Goal: Information Seeking & Learning: Learn about a topic

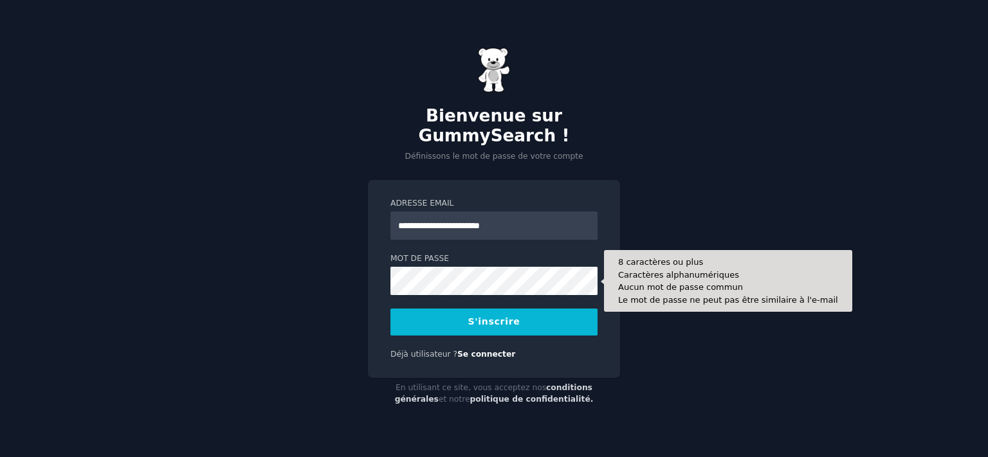
type input "**********"
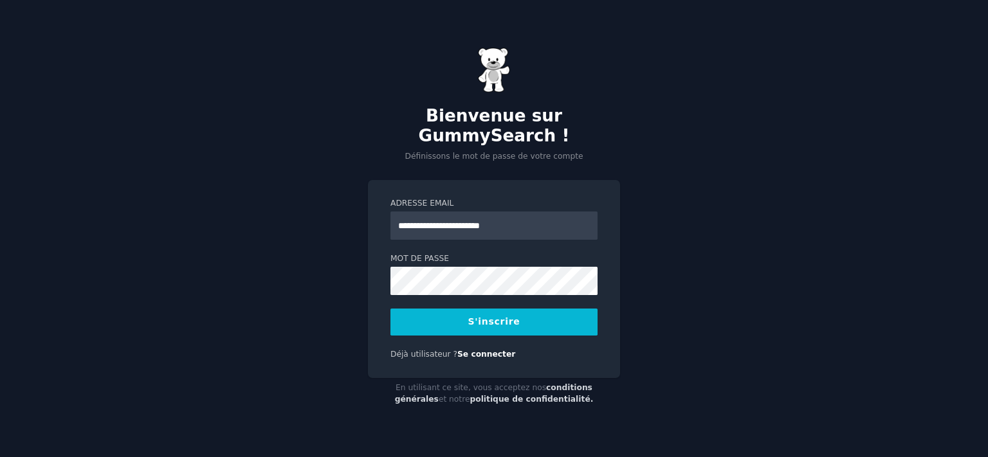
click at [446, 326] on button "S'inscrire" at bounding box center [493, 322] width 207 height 27
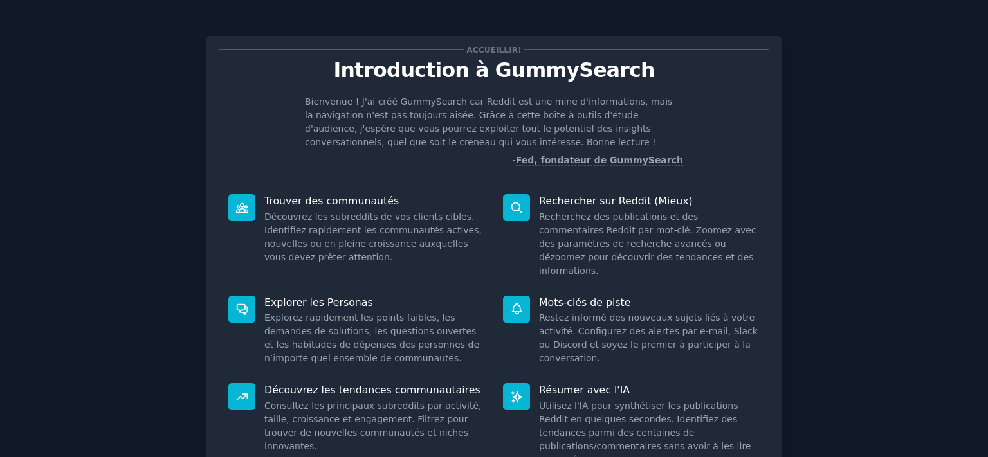
scroll to position [64, 0]
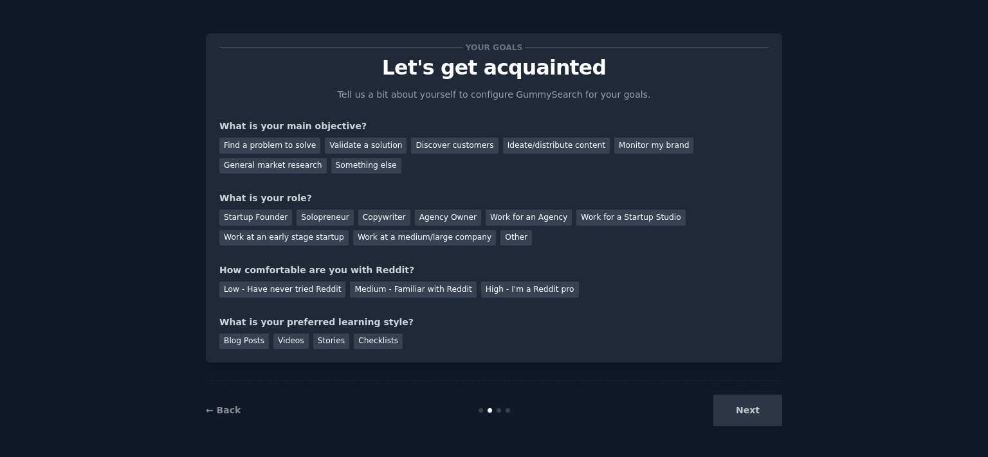
scroll to position [16, 0]
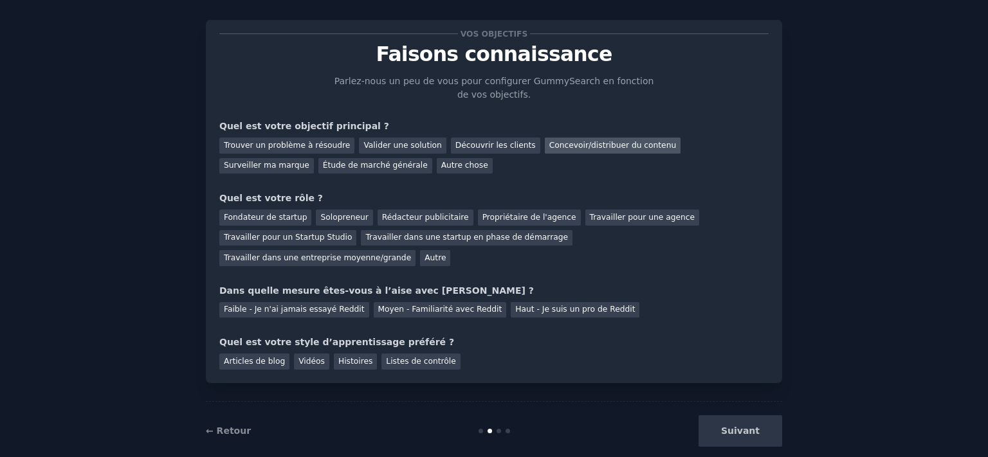
click at [562, 146] on font "Concevoir/distribuer du contenu" at bounding box center [612, 145] width 127 height 9
click at [323, 167] on font "Étude de marché générale" at bounding box center [375, 165] width 105 height 9
click at [574, 145] on font "Concevoir/distribuer du contenu" at bounding box center [612, 145] width 127 height 9
click at [336, 215] on font "Solopreneur" at bounding box center [344, 217] width 48 height 9
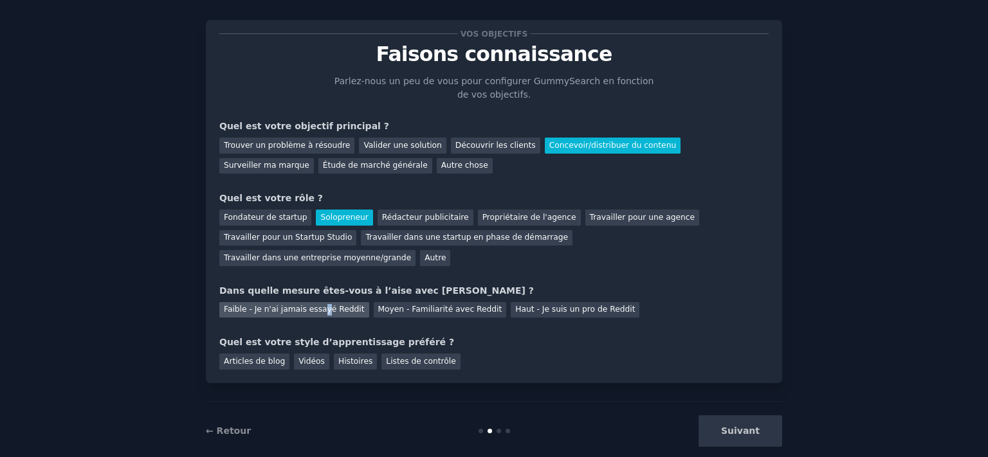
click at [313, 305] on font "Faible - Je n'ai jamais essayé Reddit" at bounding box center [294, 309] width 141 height 9
click at [259, 357] on font "Articles de blog" at bounding box center [254, 361] width 61 height 9
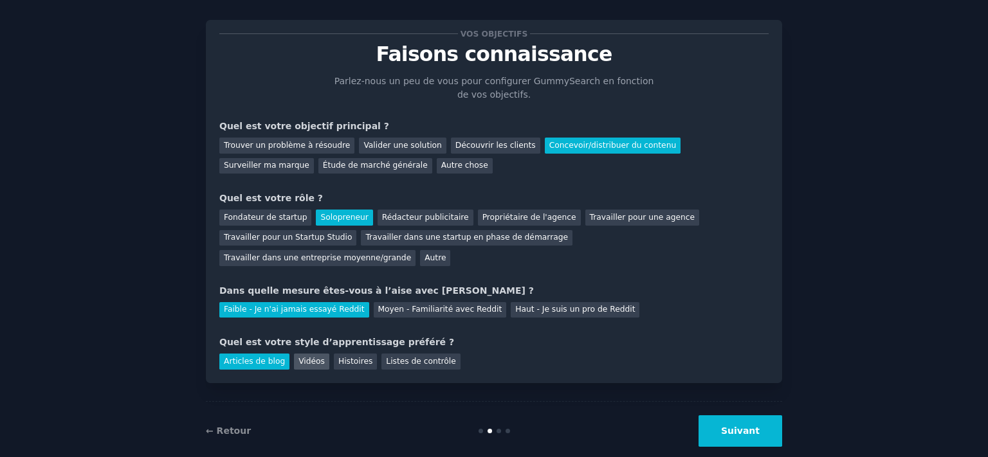
click at [302, 357] on font "Vidéos" at bounding box center [311, 361] width 26 height 9
click at [271, 357] on font "Articles de blog" at bounding box center [254, 361] width 61 height 9
click at [731, 426] on font "Suivant" at bounding box center [740, 431] width 39 height 10
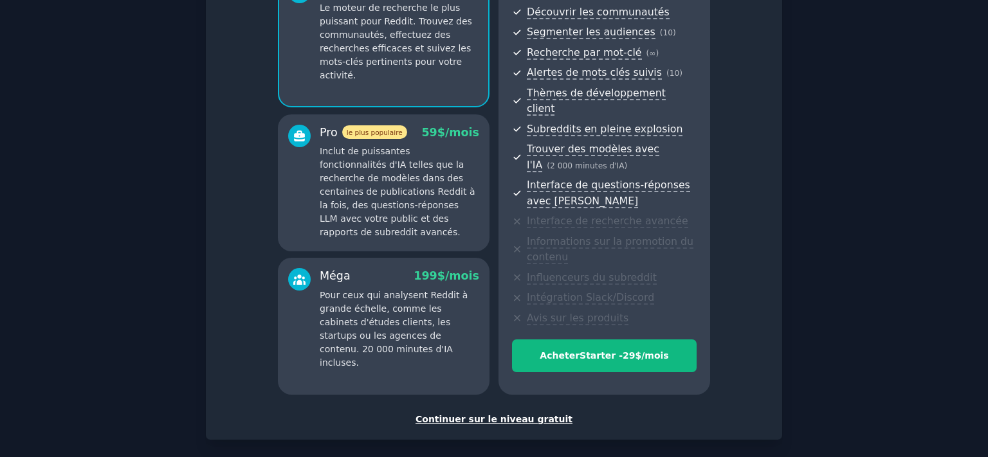
scroll to position [188, 0]
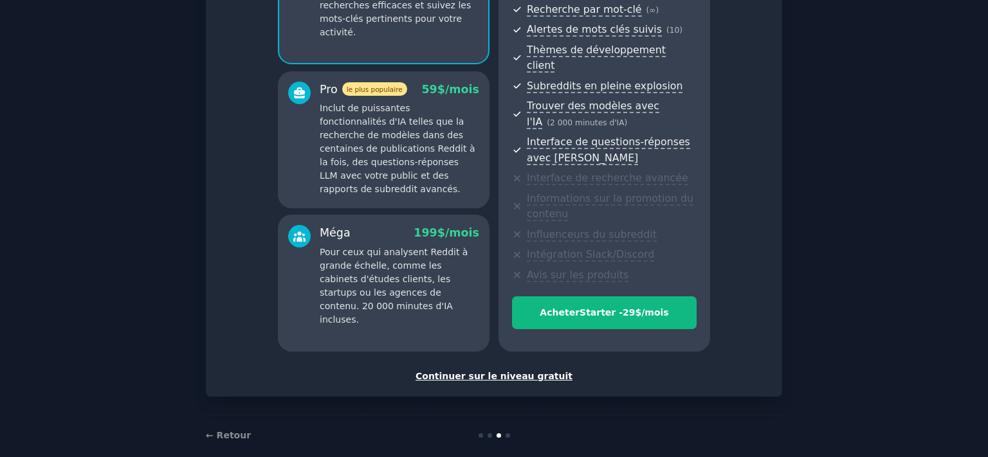
click at [525, 371] on font "Continuer sur le niveau gratuit" at bounding box center [493, 376] width 157 height 10
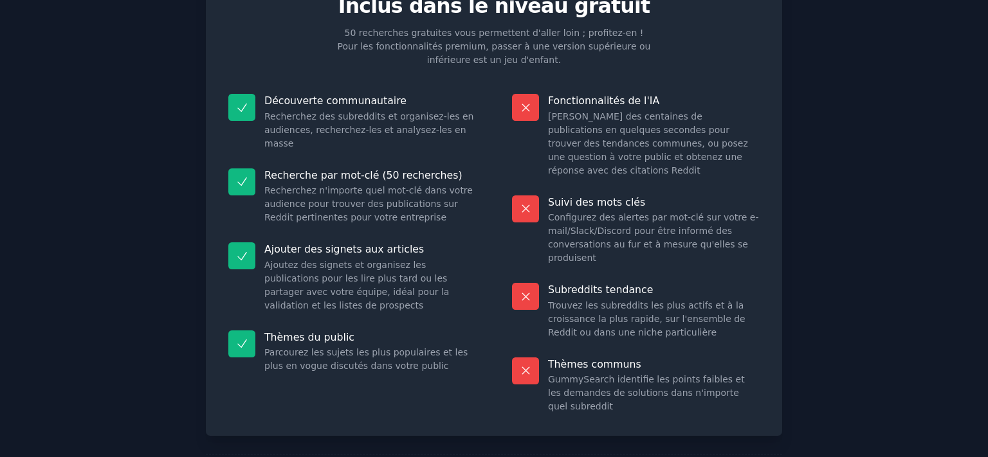
scroll to position [124, 0]
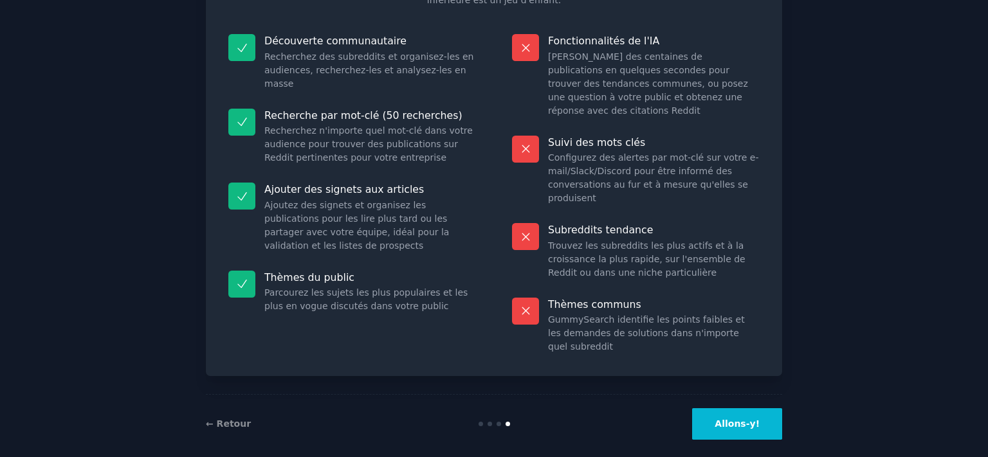
click at [736, 419] on font "Allons-y!" at bounding box center [736, 424] width 45 height 10
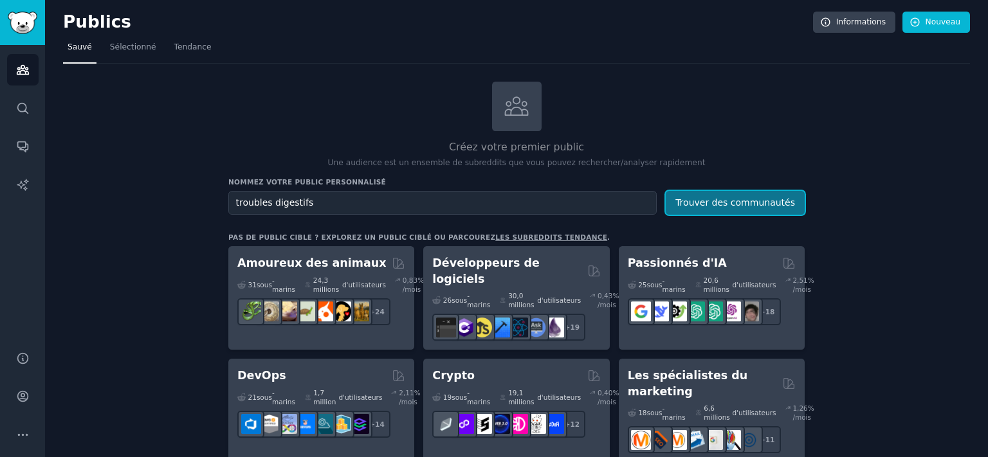
click at [748, 204] on font "Trouver des communautés" at bounding box center [735, 202] width 120 height 10
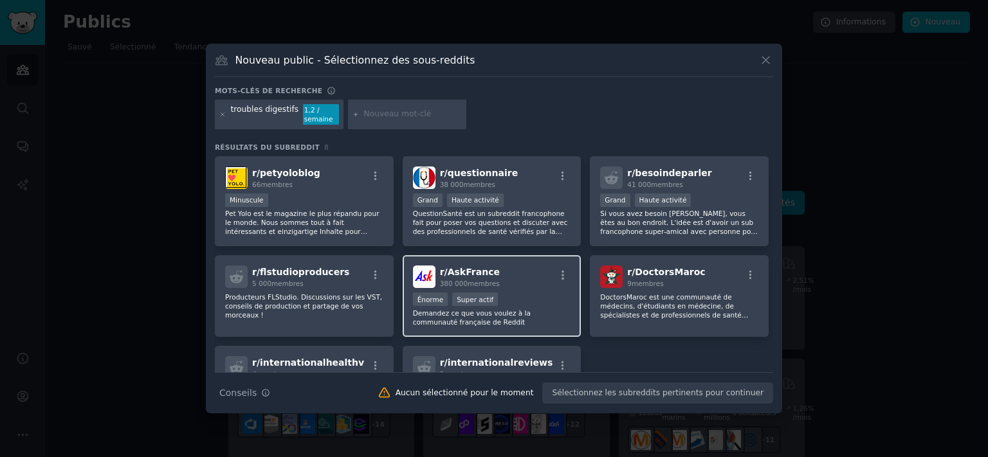
scroll to position [73, 0]
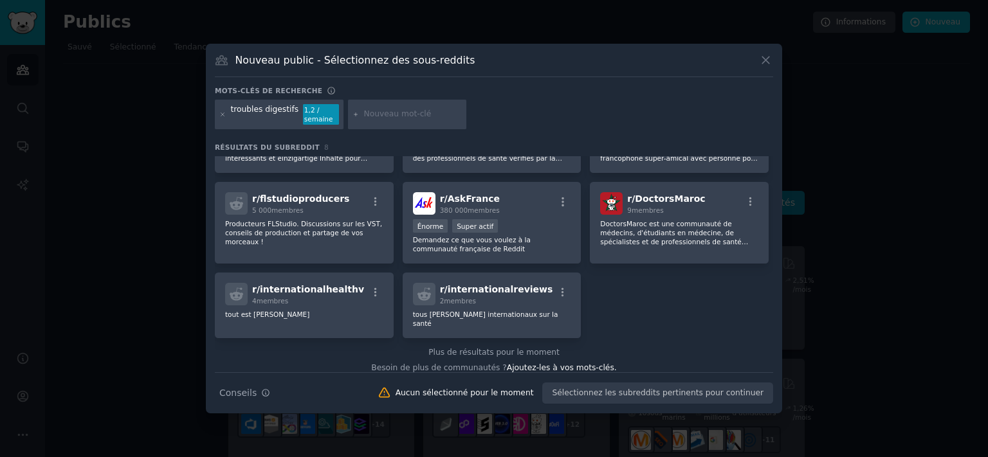
click at [770, 66] on icon at bounding box center [766, 60] width 14 height 14
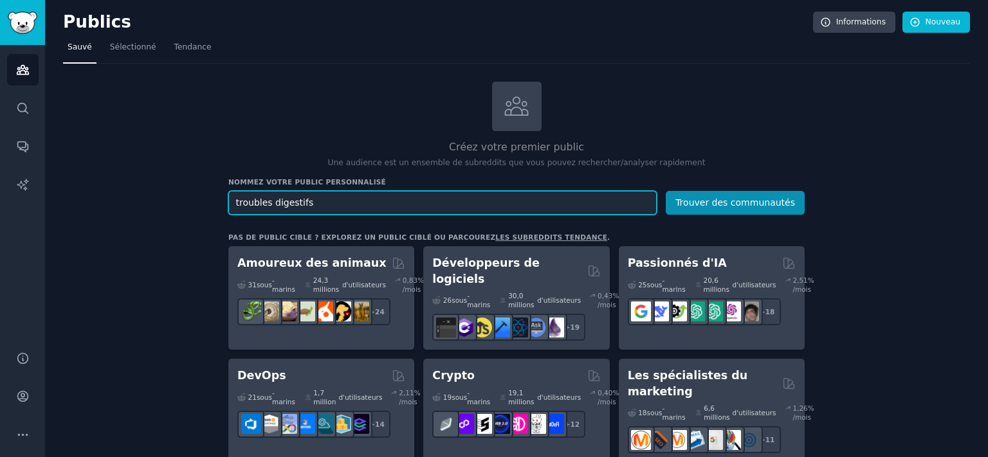
drag, startPoint x: 316, startPoint y: 203, endPoint x: 159, endPoint y: 201, distance: 156.9
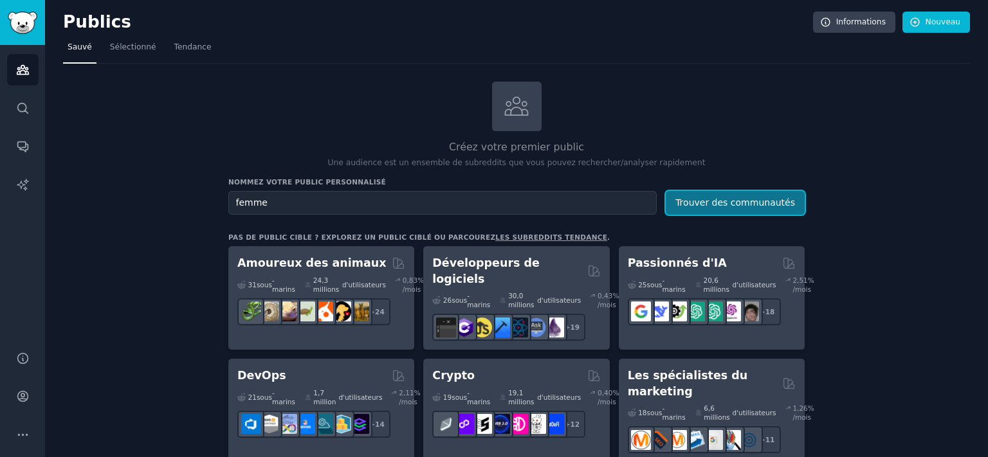
click at [727, 202] on font "Trouver des communautés" at bounding box center [735, 202] width 120 height 10
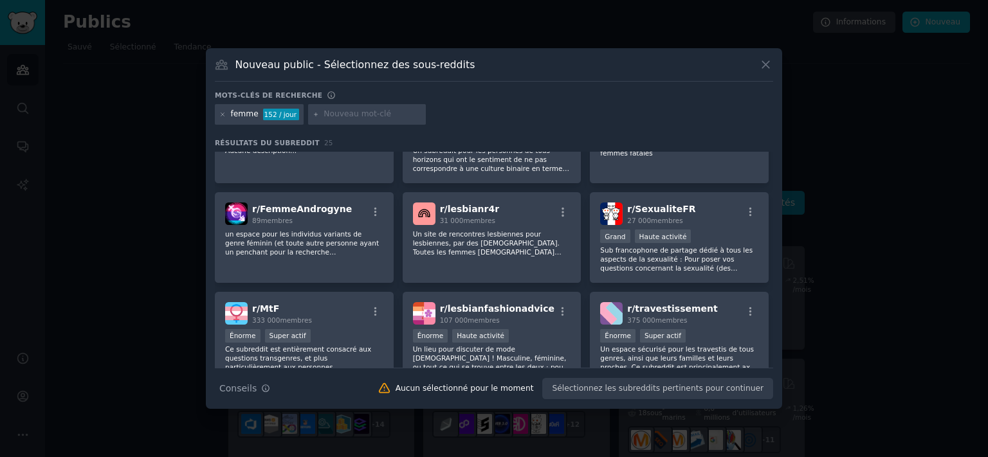
scroll to position [322, 0]
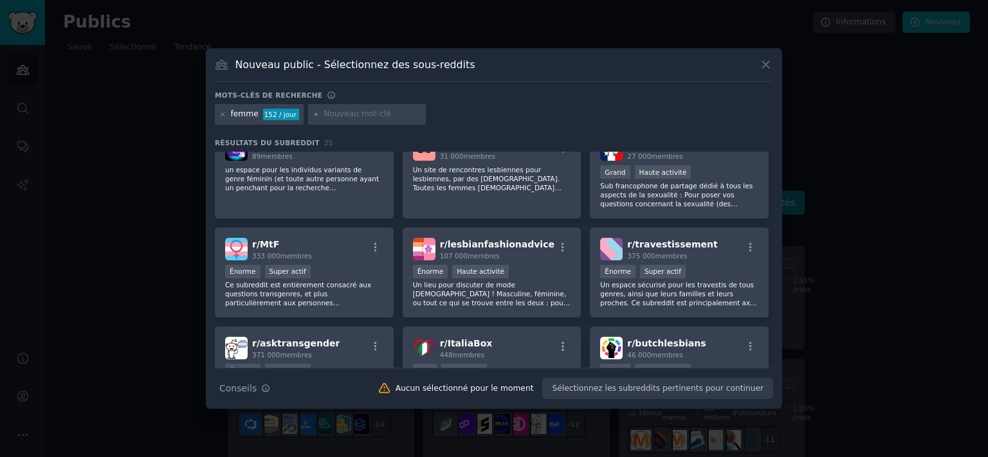
click at [759, 69] on icon at bounding box center [766, 65] width 14 height 14
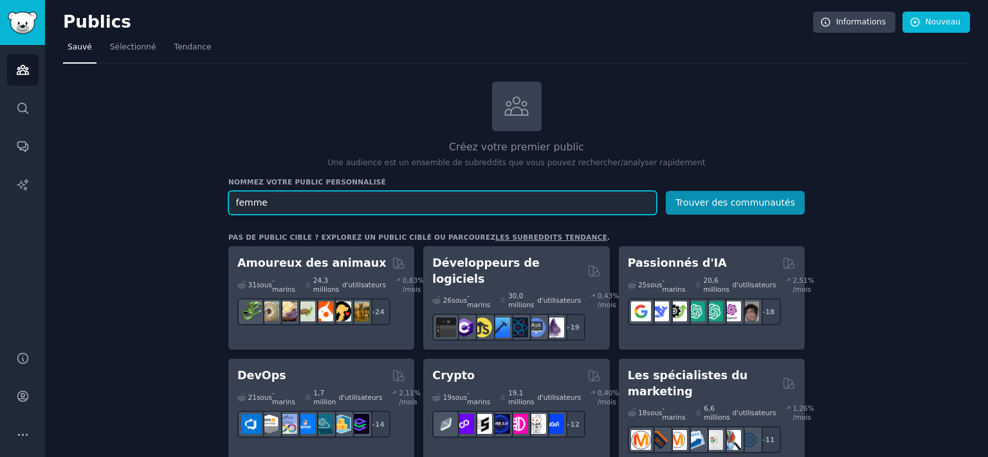
drag, startPoint x: 296, startPoint y: 200, endPoint x: 172, endPoint y: 210, distance: 123.8
type input "intestin irritable"
click at [666, 191] on button "Trouver des communautés" at bounding box center [735, 203] width 139 height 24
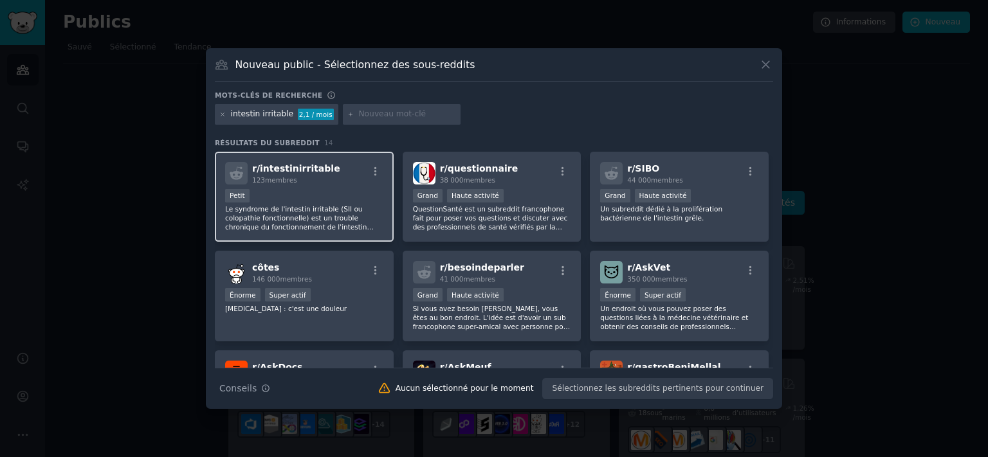
click at [299, 184] on div "123 membres" at bounding box center [296, 180] width 88 height 9
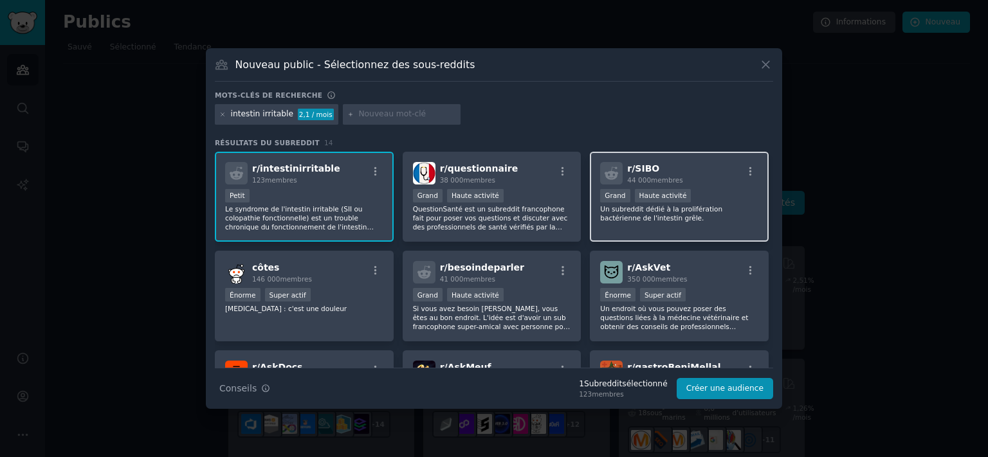
click at [705, 171] on div "r/ SIBO 44 000 membres" at bounding box center [679, 173] width 158 height 23
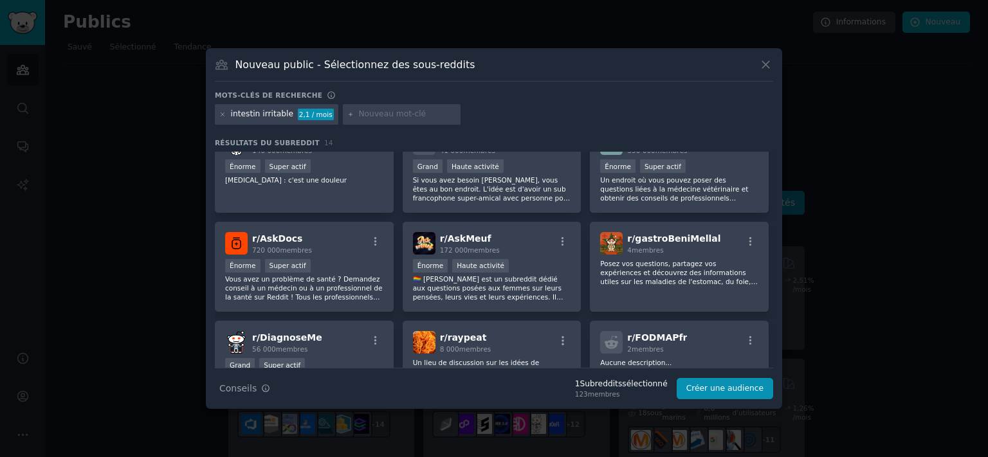
scroll to position [193, 0]
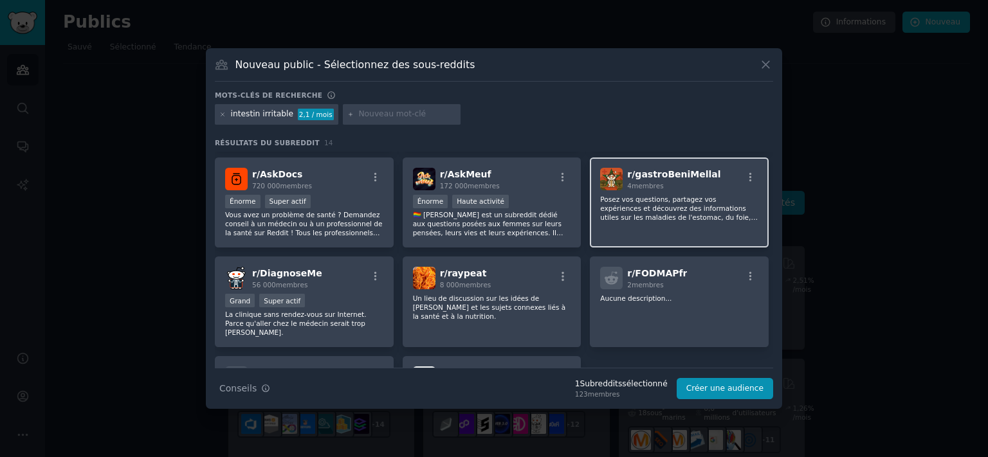
click at [693, 226] on div "r/ gastroBeniMellal 4 membres Posez vos questions, partagez vos expériences et …" at bounding box center [679, 203] width 179 height 91
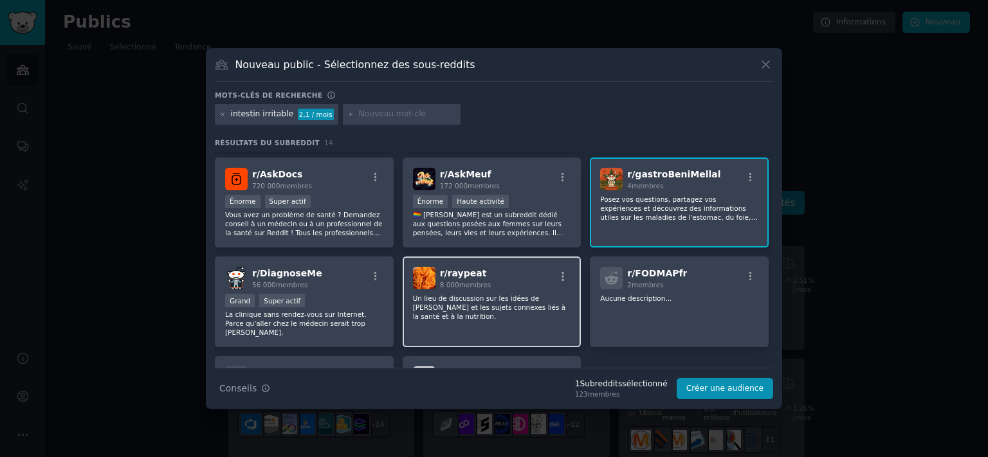
scroll to position [257, 0]
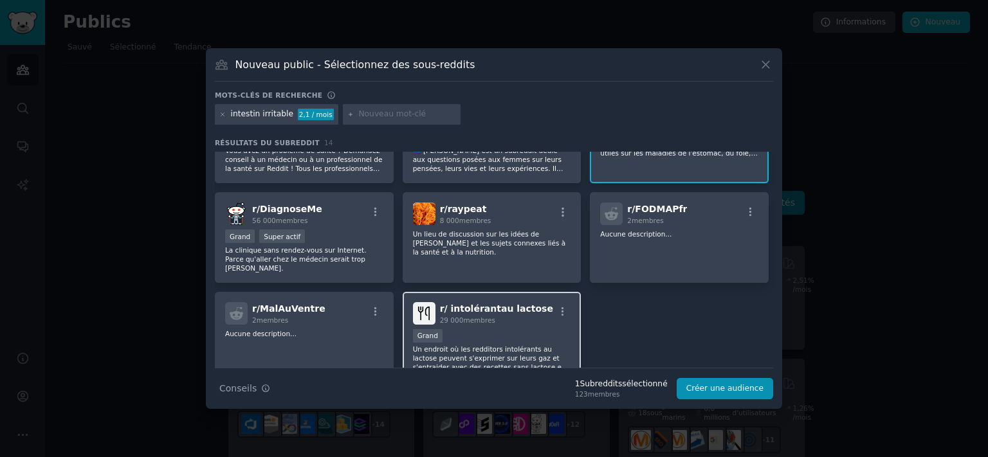
click at [525, 329] on div "Grand" at bounding box center [492, 337] width 158 height 16
click at [746, 390] on font "Créer une audience" at bounding box center [724, 388] width 77 height 9
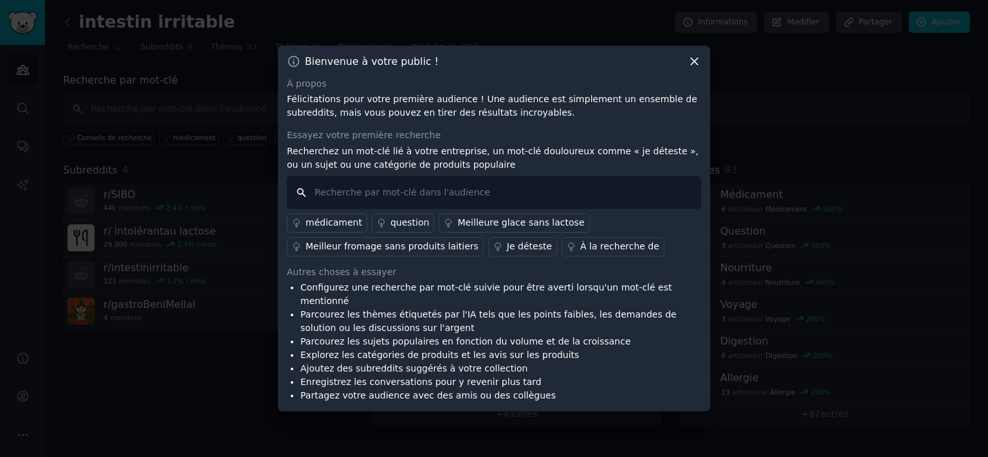
click at [327, 194] on input "text" at bounding box center [494, 192] width 414 height 33
type input "sujet de recherche"
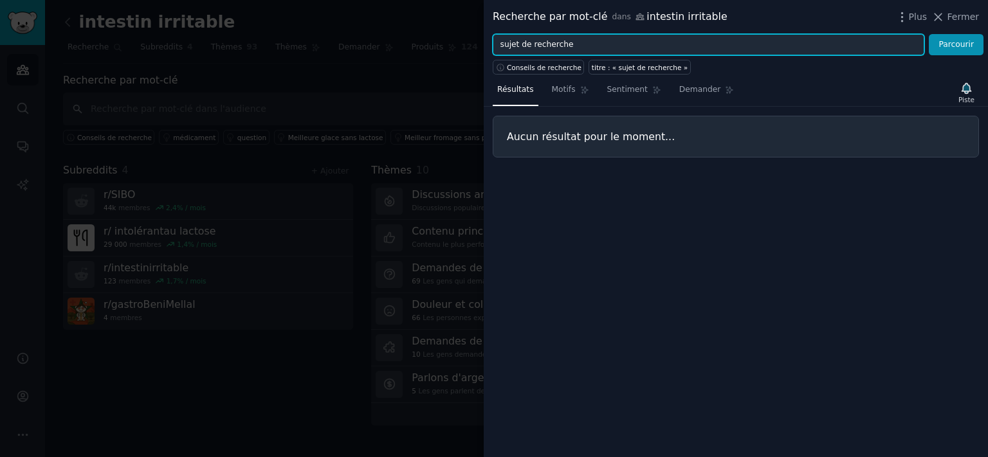
drag, startPoint x: 576, startPoint y: 41, endPoint x: 468, endPoint y: 49, distance: 108.3
click at [468, 49] on div "Recherche par mot-clé dans intestin irritable Plus Fermer sujet de recherche Pa…" at bounding box center [494, 228] width 988 height 457
click at [928, 34] on button "Parcourir" at bounding box center [955, 45] width 55 height 22
drag, startPoint x: 566, startPoint y: 42, endPoint x: 455, endPoint y: 46, distance: 111.3
click at [455, 46] on div "Recherche par mot-clé dans intestin irritable Plus Fermer questionnement Parcou…" at bounding box center [494, 228] width 988 height 457
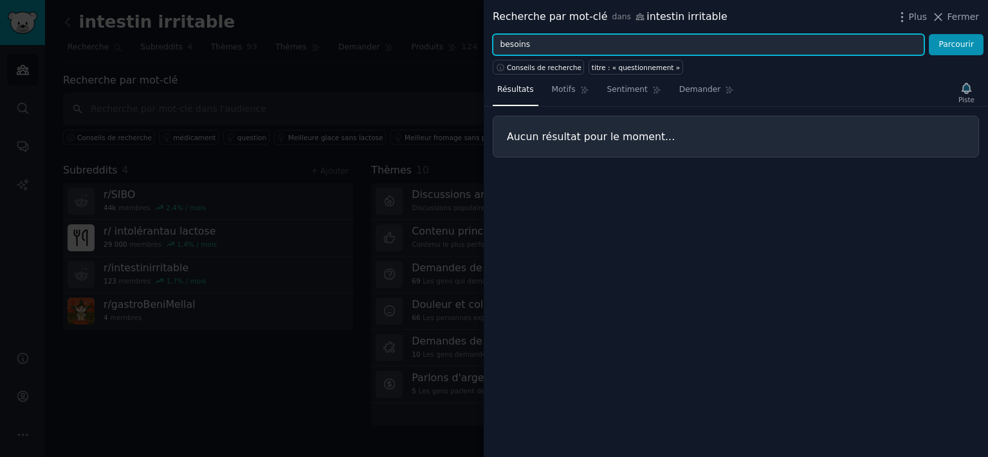
type input "besoins"
click at [928, 34] on button "Parcourir" at bounding box center [955, 45] width 55 height 22
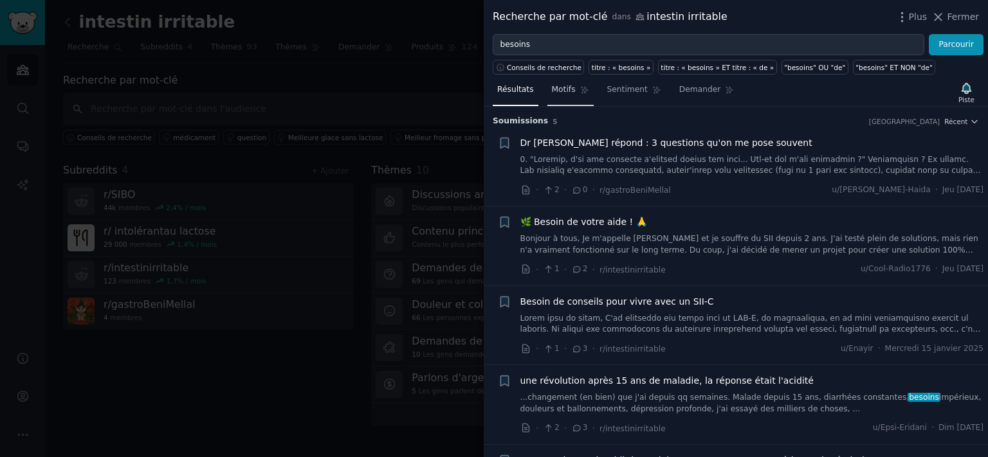
click at [556, 95] on span "Motifs" at bounding box center [564, 90] width 24 height 12
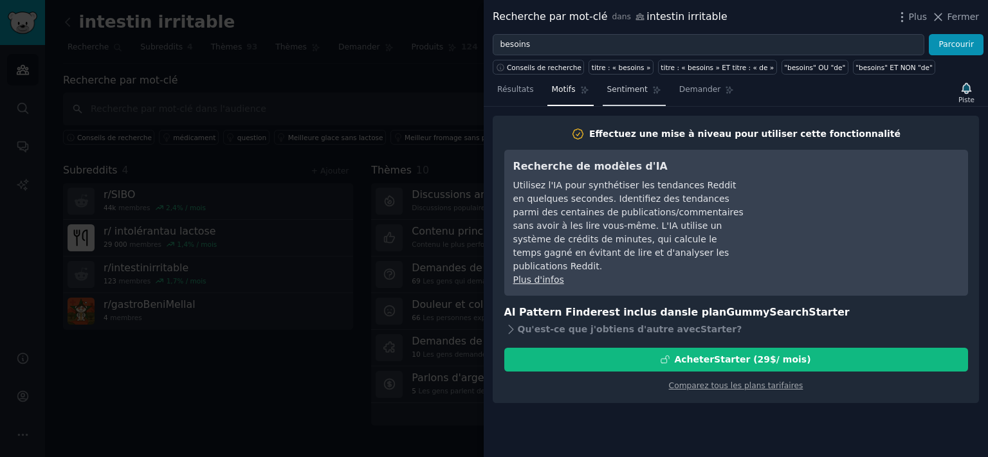
click at [611, 89] on font "Sentiment" at bounding box center [627, 89] width 41 height 9
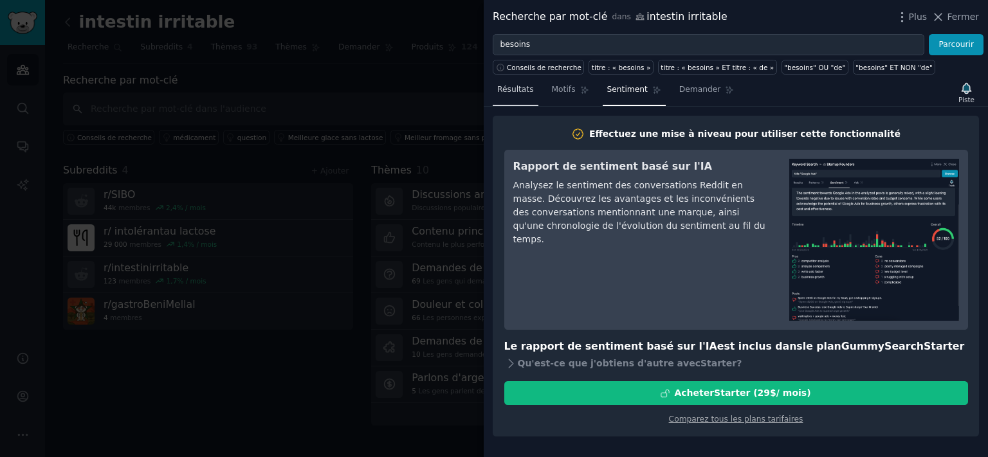
click at [518, 93] on font "Résultats" at bounding box center [515, 89] width 37 height 9
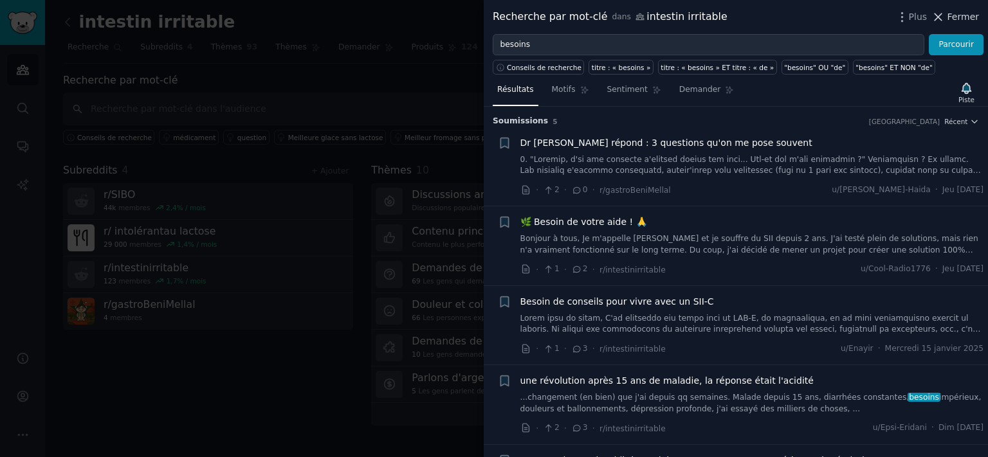
click at [965, 15] on font "Fermer" at bounding box center [963, 17] width 32 height 10
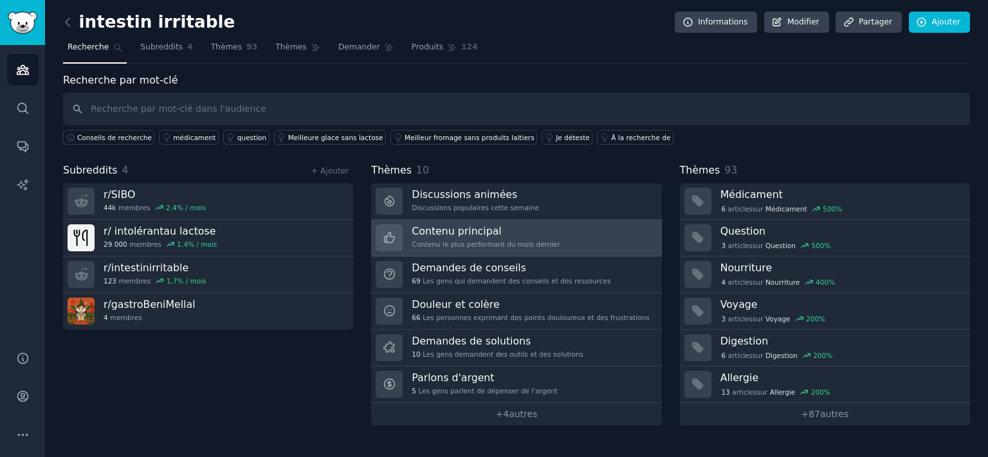
click at [445, 225] on font "Contenu principal" at bounding box center [456, 231] width 89 height 12
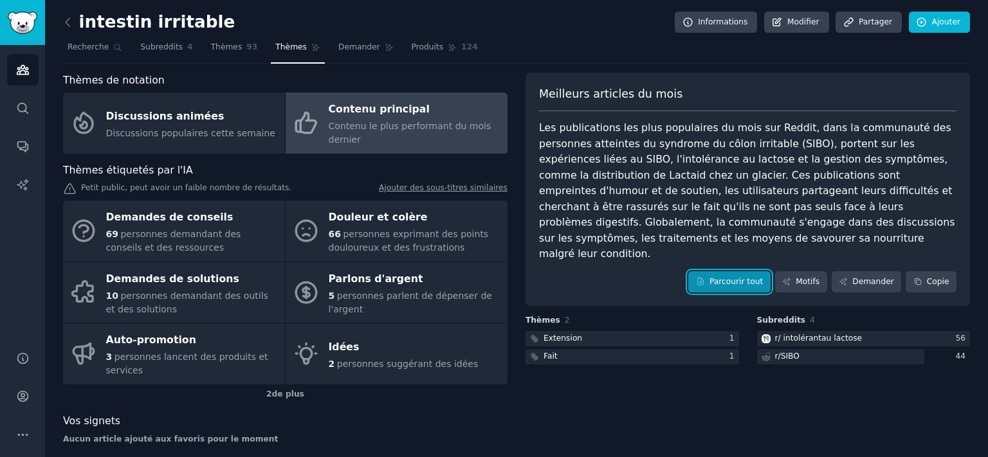
click at [728, 271] on link "Parcourir tout" at bounding box center [729, 282] width 82 height 22
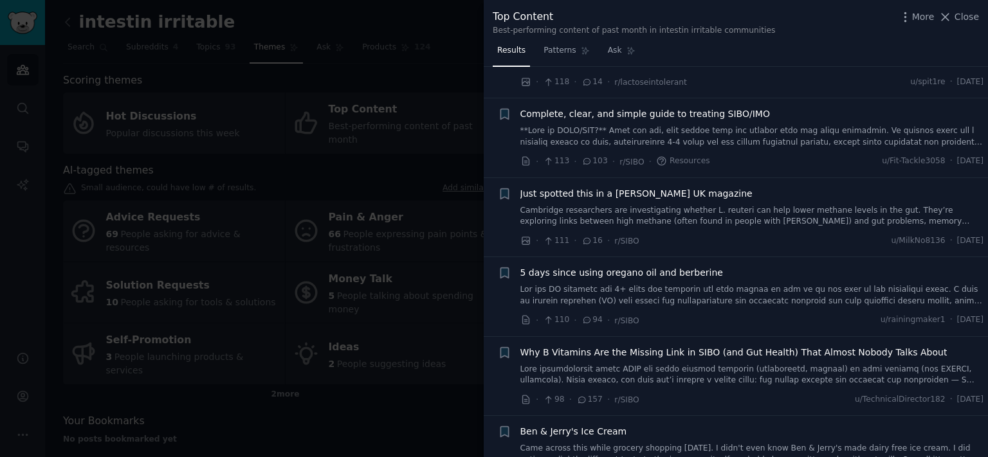
scroll to position [257, 0]
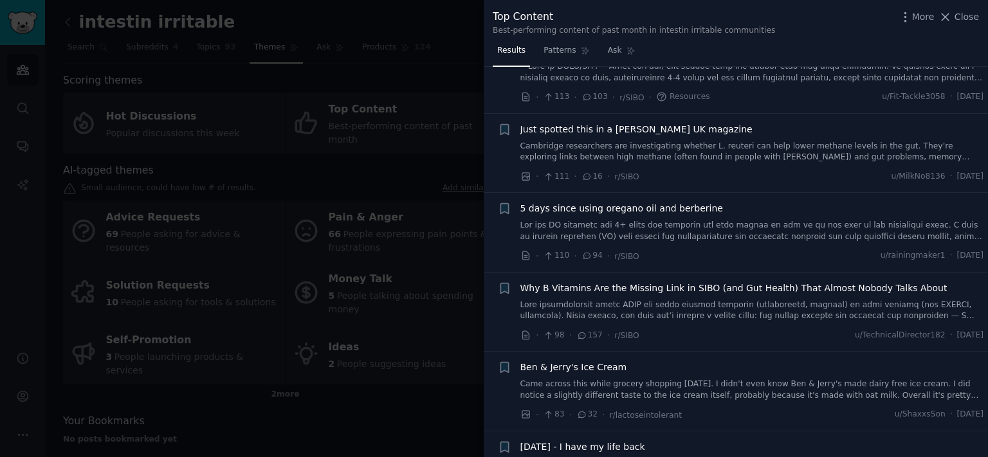
click at [433, 416] on div at bounding box center [494, 228] width 988 height 457
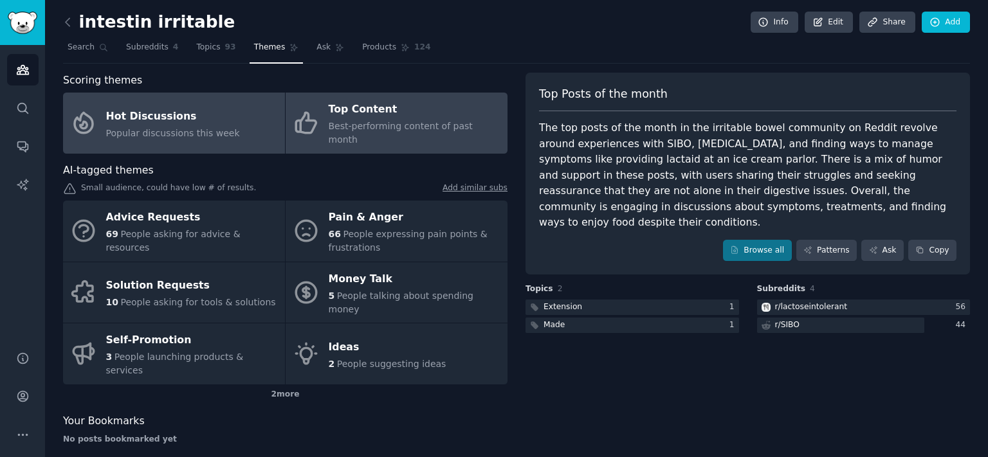
click at [169, 118] on div "Hot Discussions" at bounding box center [173, 116] width 134 height 21
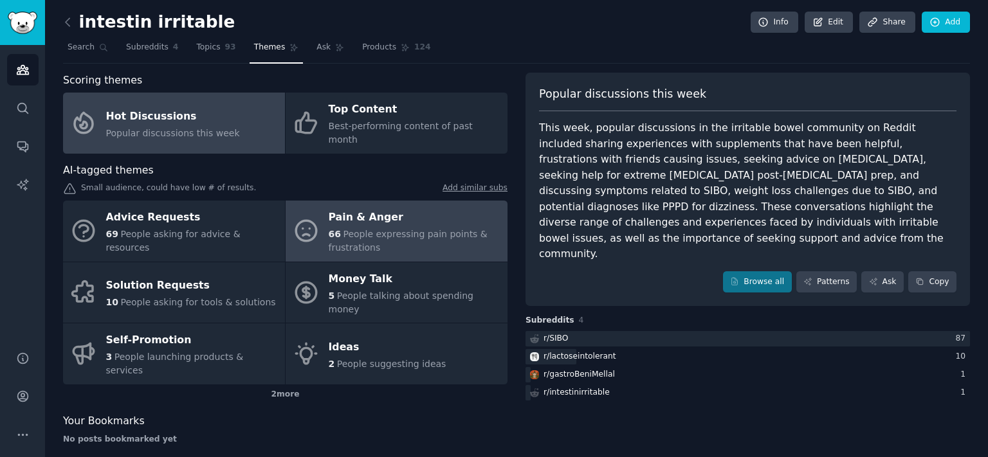
click at [370, 229] on span "People expressing pain points & frustrations" at bounding box center [408, 241] width 159 height 24
